Goal: Information Seeking & Learning: Understand process/instructions

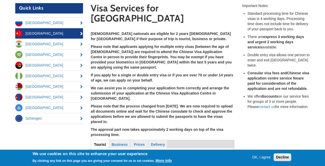
scroll to position [53, 0]
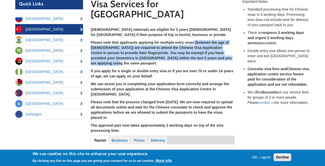
drag, startPoint x: 193, startPoint y: 30, endPoint x: 232, endPoint y: 46, distance: 42.1
click at [232, 46] on p "Please note that applicants applying for multiple entry visas (between the age …" at bounding box center [162, 53] width 143 height 26
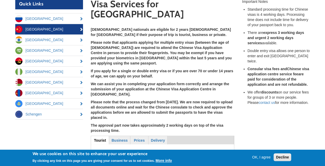
click at [131, 69] on strong "If you apply for a single or double entry visa or if you are over 70 or under 1…" at bounding box center [162, 73] width 142 height 9
drag, startPoint x: 91, startPoint y: 55, endPoint x: 160, endPoint y: 57, distance: 68.7
click at [160, 69] on strong "If you apply for a single or double entry visa or if you are over 70 or under 1…" at bounding box center [162, 73] width 142 height 9
drag, startPoint x: 160, startPoint y: 57, endPoint x: 121, endPoint y: 45, distance: 40.7
click at [121, 45] on p "Please note that applicants applying for multiple entry visas (between the age …" at bounding box center [162, 53] width 143 height 26
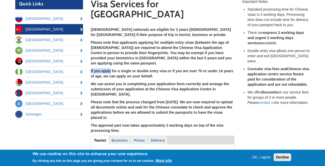
drag, startPoint x: 121, startPoint y: 45, endPoint x: 111, endPoint y: 54, distance: 13.2
click at [111, 54] on section "Visa Services for [GEOGRAPHIC_DATA] [DEMOGRAPHIC_DATA] nationals are eligible f…" at bounding box center [162, 134] width 151 height 270
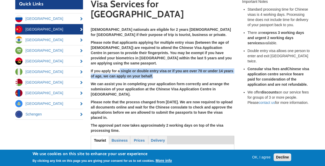
drag, startPoint x: 111, startPoint y: 54, endPoint x: 164, endPoint y: 59, distance: 53.7
click at [164, 68] on p "If you apply for a single or double entry visa or if you are over 70 or under 1…" at bounding box center [162, 73] width 143 height 10
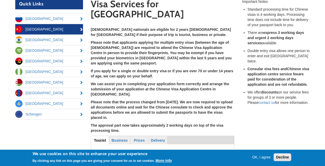
drag, startPoint x: 164, startPoint y: 59, endPoint x: 161, endPoint y: 66, distance: 7.3
click at [161, 81] on p "We can assist you in completing your application form correctly and arrange the…" at bounding box center [162, 88] width 143 height 15
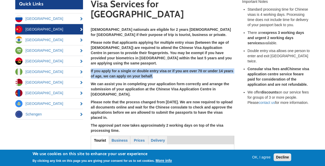
drag, startPoint x: 90, startPoint y: 55, endPoint x: 155, endPoint y: 60, distance: 65.0
click at [155, 60] on section "Visa Services for [GEOGRAPHIC_DATA] [DEMOGRAPHIC_DATA] nationals are eligible f…" at bounding box center [162, 134] width 151 height 270
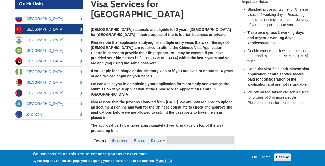
drag, startPoint x: 155, startPoint y: 60, endPoint x: 163, endPoint y: 67, distance: 10.2
click at [163, 82] on strong "We can assist you in completing your application form correctly and arrange the…" at bounding box center [160, 89] width 138 height 14
click at [146, 69] on strong "If you apply for a single or double entry visa or if you are over 70 or under 1…" at bounding box center [162, 73] width 142 height 9
click at [156, 63] on div "[DEMOGRAPHIC_DATA] nationals are eligible for 2 years [DEMOGRAPHIC_DATA] for [G…" at bounding box center [162, 80] width 143 height 106
click at [155, 68] on p "If you apply for a single or double entry visa or if you are over 70 or under 1…" at bounding box center [162, 73] width 143 height 10
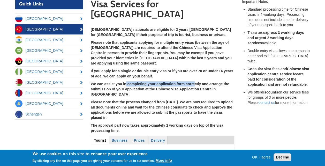
drag, startPoint x: 126, startPoint y: 68, endPoint x: 193, endPoint y: 69, distance: 67.1
click at [193, 82] on strong "We can assist you in completing your application form correctly and arrange the…" at bounding box center [160, 89] width 138 height 14
drag, startPoint x: 193, startPoint y: 69, endPoint x: 201, endPoint y: 80, distance: 13.5
click at [201, 100] on strong "Please note that the process changed from [DATE]. We are now required to upload…" at bounding box center [162, 110] width 142 height 20
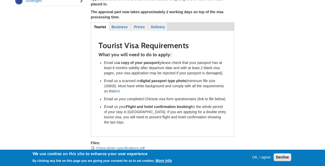
scroll to position [166, 0]
click at [117, 88] on link "link" at bounding box center [116, 90] width 5 height 4
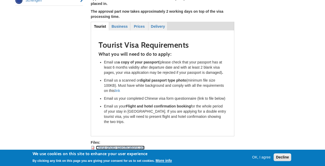
click at [122, 145] on link "China-photo-specifications.pdf" at bounding box center [120, 147] width 49 height 4
click at [128, 150] on link "Chinese_Visa_Form_Questionnaire.docx" at bounding box center [129, 152] width 66 height 4
click at [261, 69] on div "Quick Links [GEOGRAPHIC_DATA] [GEOGRAPHIC_DATA] [GEOGRAPHIC_DATA] [GEOGRAPHIC_D…" at bounding box center [162, 20] width 302 height 270
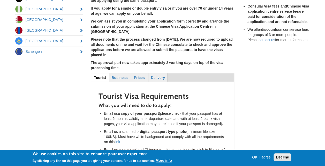
scroll to position [155, 0]
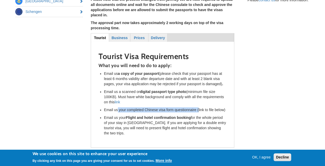
drag, startPoint x: 180, startPoint y: 98, endPoint x: 198, endPoint y: 88, distance: 20.7
click at [198, 107] on li "Email us your completed Chinese visa form questionnaire (link to file below)" at bounding box center [165, 109] width 122 height 5
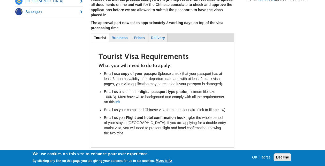
drag, startPoint x: 198, startPoint y: 88, endPoint x: 157, endPoint y: 82, distance: 41.3
click at [157, 89] on li "Email us a scanned or digital passport type photo (minimum file size 100KB). Mu…" at bounding box center [165, 96] width 122 height 15
drag, startPoint x: 141, startPoint y: 71, endPoint x: 188, endPoint y: 70, distance: 47.0
click at [188, 89] on li "Email us a scanned or digital passport type photo (minimum file size 100KB). Mu…" at bounding box center [165, 96] width 122 height 15
drag, startPoint x: 188, startPoint y: 70, endPoint x: 165, endPoint y: 81, distance: 26.3
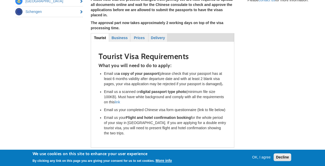
click at [165, 89] on li "Email us a scanned or digital passport type photo (minimum file size 100KB). Mu…" at bounding box center [165, 96] width 122 height 15
drag, startPoint x: 117, startPoint y: 54, endPoint x: 159, endPoint y: 52, distance: 42.4
click at [159, 71] on li "Email us a copy of your passport (please check that your passport has at least …" at bounding box center [165, 78] width 122 height 15
drag, startPoint x: 159, startPoint y: 52, endPoint x: 170, endPoint y: 69, distance: 20.9
click at [170, 89] on strong "digital passport type photo" at bounding box center [163, 91] width 46 height 4
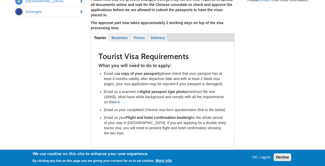
click at [166, 115] on strong "Flight and hotel confirmation booking" at bounding box center [158, 117] width 65 height 4
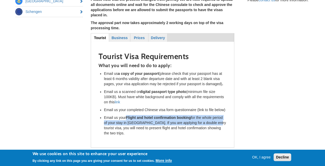
drag, startPoint x: 127, startPoint y: 95, endPoint x: 209, endPoint y: 100, distance: 82.5
click at [209, 115] on li "Email us your Flight and hotel confirmation booking for the whole period of you…" at bounding box center [165, 125] width 122 height 21
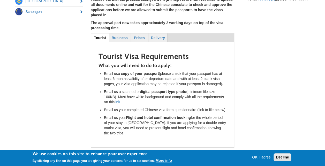
drag, startPoint x: 209, startPoint y: 100, endPoint x: 217, endPoint y: 119, distance: 19.9
click at [217, 119] on div "Tourist (active tab) Business Prices Delivery Tourist Tourist Visa Requirements…" at bounding box center [162, 90] width 143 height 114
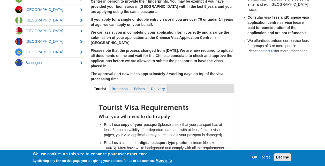
scroll to position [77, 0]
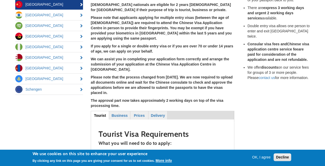
drag, startPoint x: 106, startPoint y: 57, endPoint x: 129, endPoint y: 73, distance: 27.9
click at [129, 74] on p "Please note that the process changed from [DATE]. We are now required to upload…" at bounding box center [162, 84] width 143 height 21
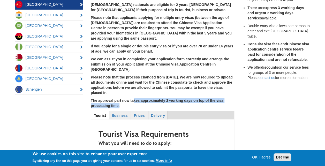
drag, startPoint x: 129, startPoint y: 73, endPoint x: 127, endPoint y: 83, distance: 10.1
click at [127, 98] on p "The approval part now takes approximately 2 working days on top of the visa pro…" at bounding box center [162, 103] width 143 height 10
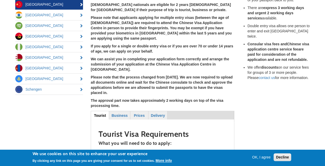
drag, startPoint x: 127, startPoint y: 83, endPoint x: 109, endPoint y: 76, distance: 18.9
click at [109, 76] on div "[DEMOGRAPHIC_DATA] nationals are eligible for 2 years [DEMOGRAPHIC_DATA] for [G…" at bounding box center [162, 55] width 143 height 106
drag, startPoint x: 178, startPoint y: 80, endPoint x: 182, endPoint y: 86, distance: 7.3
click at [182, 98] on p "The approval part now takes approximately 2 working days on top of the visa pro…" at bounding box center [162, 103] width 143 height 10
drag, startPoint x: 182, startPoint y: 86, endPoint x: 128, endPoint y: 75, distance: 55.9
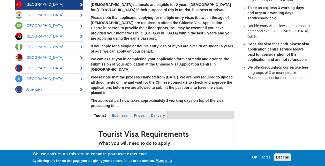
click at [128, 75] on div "[DEMOGRAPHIC_DATA] nationals are eligible for 2 years [DEMOGRAPHIC_DATA] for [G…" at bounding box center [162, 55] width 143 height 106
drag, startPoint x: 123, startPoint y: 73, endPoint x: 89, endPoint y: 53, distance: 38.8
click at [89, 53] on section "Visa Services for [GEOGRAPHIC_DATA] [DEMOGRAPHIC_DATA] nationals are eligible f…" at bounding box center [162, 109] width 151 height 270
drag, startPoint x: 89, startPoint y: 53, endPoint x: 136, endPoint y: 80, distance: 53.2
click at [136, 98] on strong "The approval part now takes approximately 2 working days on top of the visa pro…" at bounding box center [157, 102] width 132 height 9
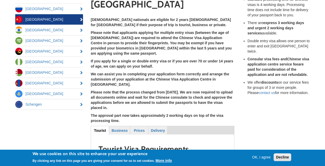
scroll to position [52, 0]
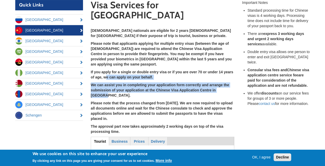
drag, startPoint x: 231, startPoint y: 74, endPoint x: 106, endPoint y: 62, distance: 125.3
click at [106, 62] on div "[DEMOGRAPHIC_DATA] nationals are eligible for 2 years [DEMOGRAPHIC_DATA] for [G…" at bounding box center [162, 81] width 143 height 106
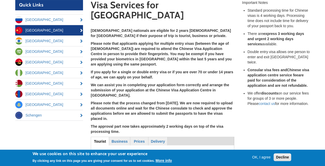
drag, startPoint x: 106, startPoint y: 62, endPoint x: 131, endPoint y: 85, distance: 34.0
click at [131, 101] on strong "Please note that the process changed from [DATE]. We are now required to upload…" at bounding box center [162, 111] width 142 height 20
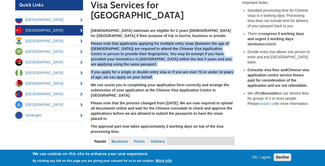
drag, startPoint x: 156, startPoint y: 60, endPoint x: 89, endPoint y: 32, distance: 73.1
click at [89, 32] on section "Visa Services for [GEOGRAPHIC_DATA] [DEMOGRAPHIC_DATA] nationals are eligible f…" at bounding box center [162, 135] width 151 height 270
copy div "Please note that applicants applying for multiple entry visas (between the age …"
click at [119, 137] on link "Business" at bounding box center [119, 141] width 20 height 8
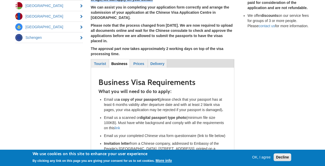
scroll to position [181, 0]
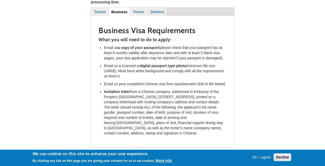
click at [169, 97] on li "Invitation letter from a Chinese company, addressed to Embassy of the People's …" at bounding box center [165, 112] width 122 height 46
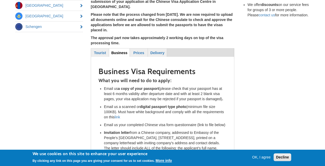
scroll to position [129, 0]
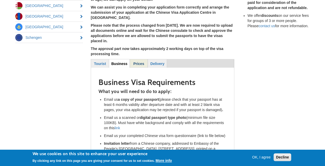
click at [136, 61] on strong "Prices" at bounding box center [138, 63] width 11 height 4
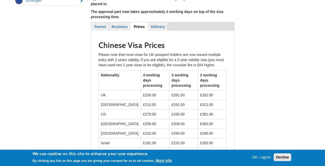
scroll to position [155, 0]
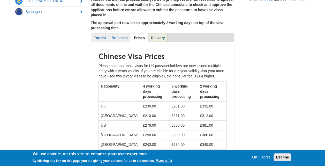
click at [160, 36] on strong "Delivery" at bounding box center [158, 38] width 14 height 4
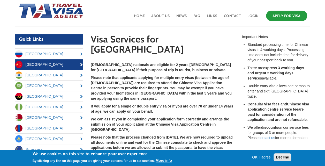
scroll to position [26, 0]
